Goal: Check status: Check status

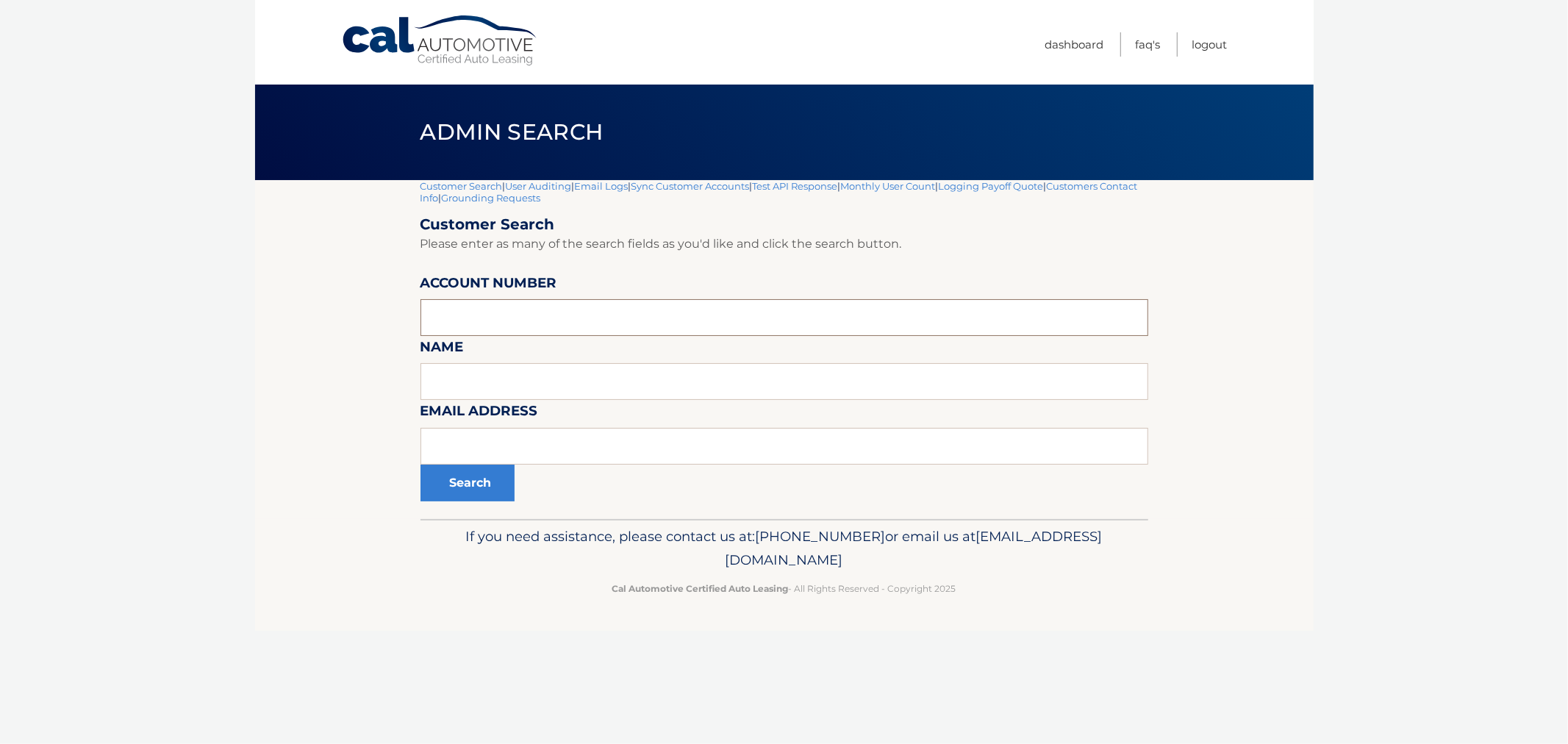
click at [601, 318] on input "text" at bounding box center [784, 317] width 728 height 37
paste input "235922"
type input "235922"
drag, startPoint x: 504, startPoint y: 326, endPoint x: 253, endPoint y: 343, distance: 251.6
click at [245, 340] on body "Cal Automotive Menu Dashboard FAQ's Logout |" at bounding box center [784, 372] width 1568 height 744
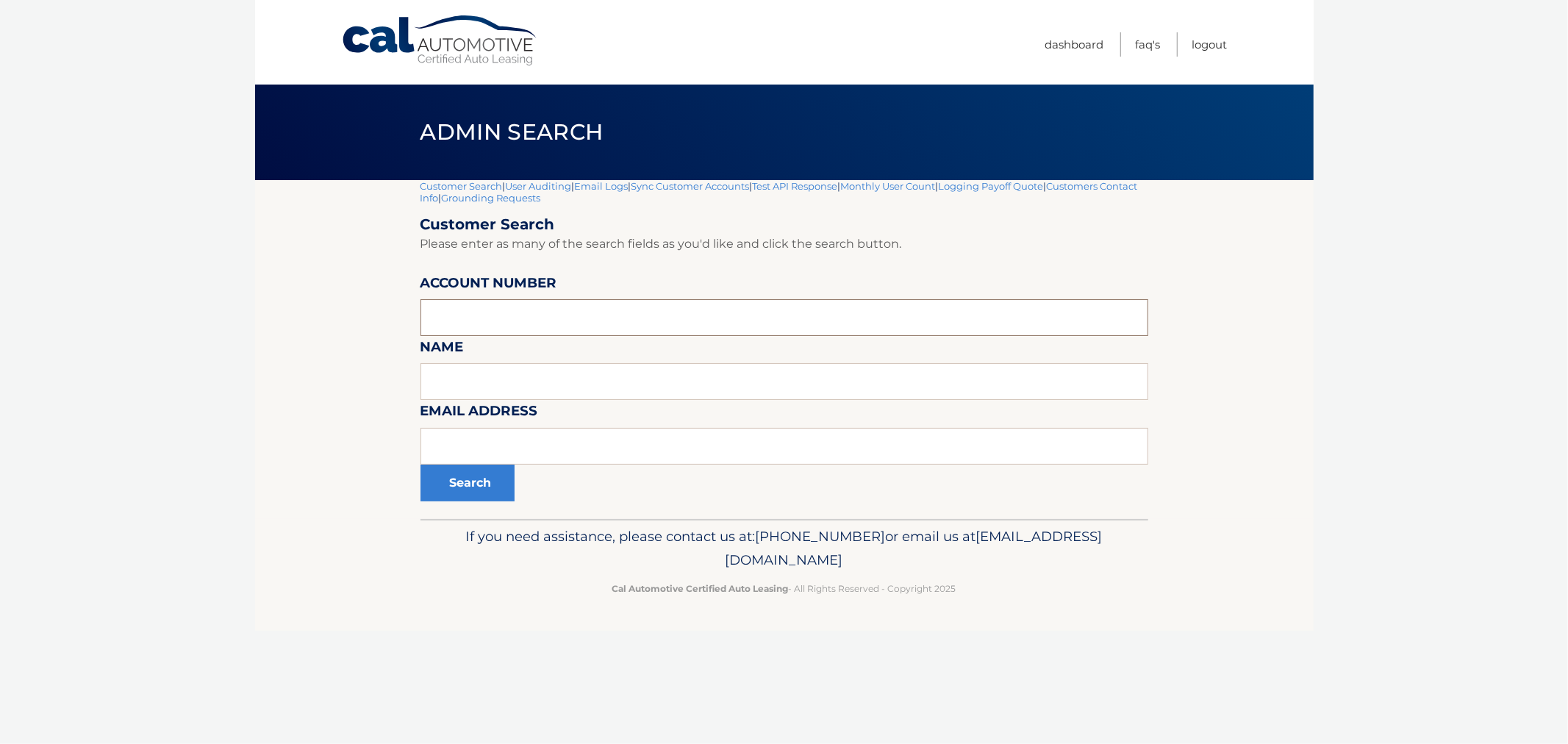
click at [540, 329] on input "text" at bounding box center [784, 317] width 728 height 37
paste input "44455985638"
type input "44455985638"
click at [469, 478] on button "Search" at bounding box center [468, 483] width 94 height 37
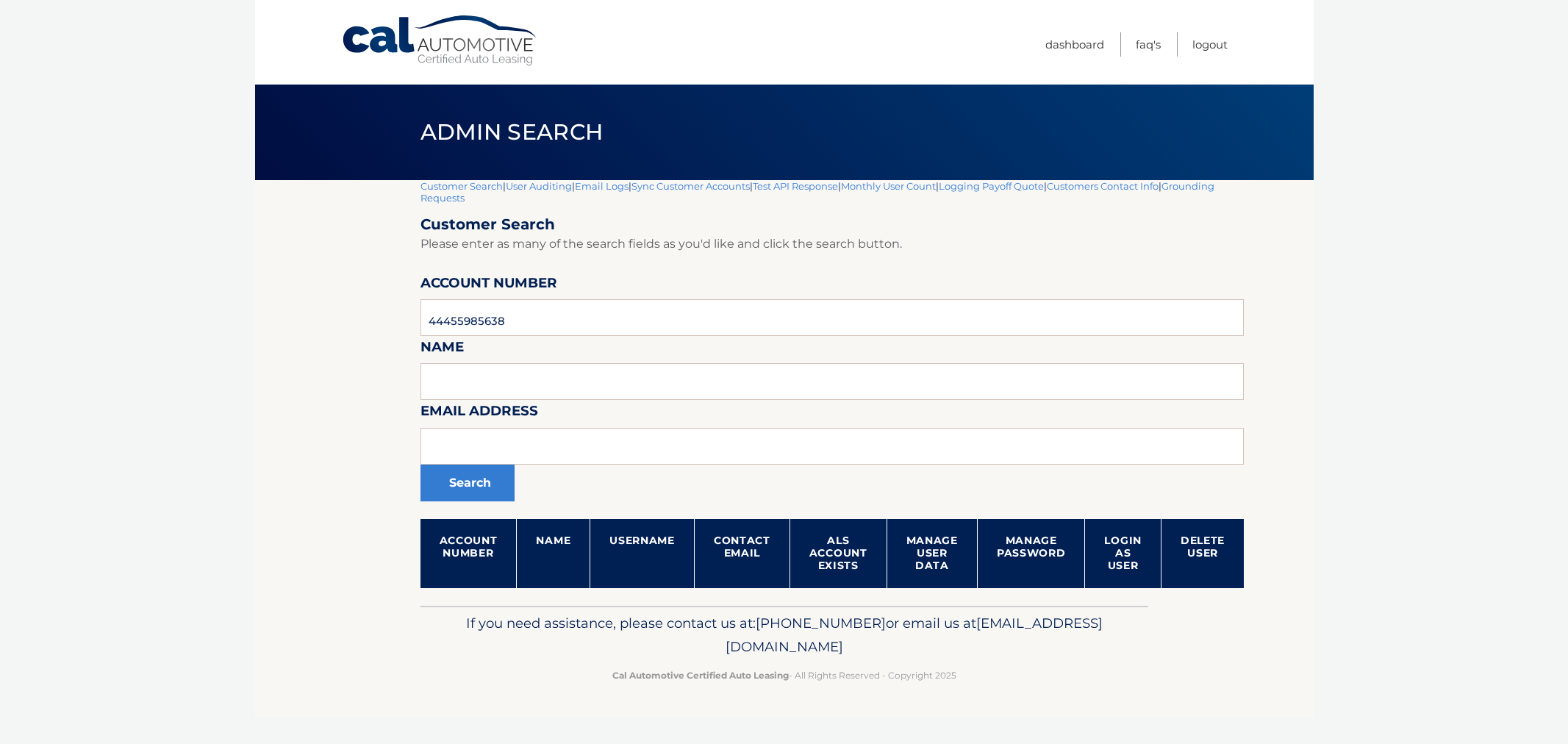
click at [275, 473] on section "Customer Search | User Auditing | Email Logs | Sync Customer Accounts | Test AP…" at bounding box center [784, 393] width 1059 height 426
